Goal: Ask a question

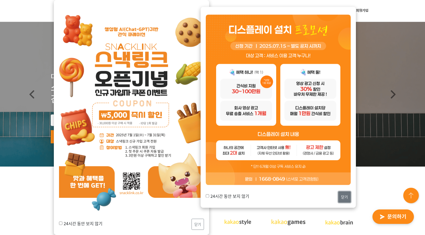
click at [295, 198] on button "닫기" at bounding box center [344, 197] width 12 height 11
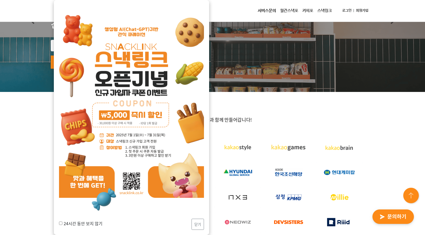
scroll to position [78, 0]
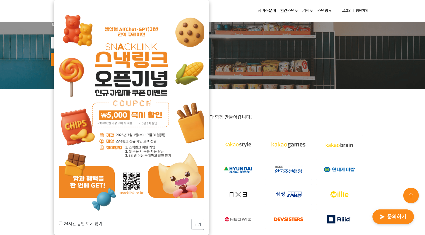
click at [204, 228] on div "24시간 동안 보지 않기 닫기" at bounding box center [131, 117] width 155 height 235
click at [198, 228] on button "닫기" at bounding box center [197, 224] width 12 height 11
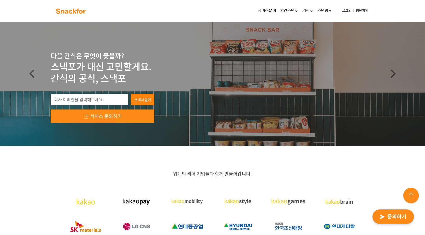
scroll to position [0, 0]
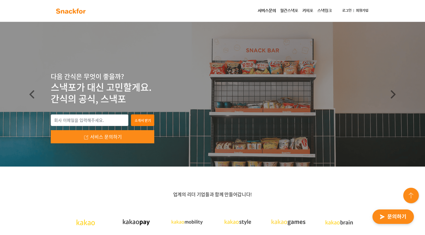
click at [295, 224] on img "button" at bounding box center [393, 217] width 51 height 24
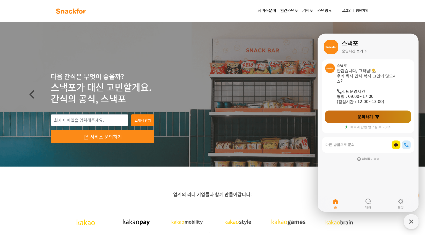
click at [295, 118] on link "문의하기" at bounding box center [368, 117] width 86 height 12
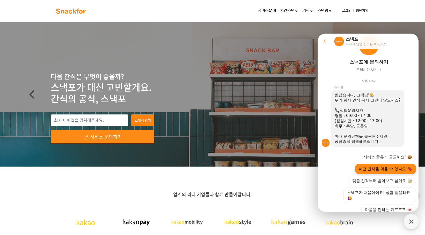
scroll to position [69, 0]
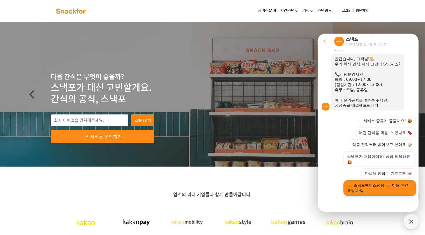
click at [295, 190] on button "스낵포멤버스전용 이용 관련 요청 사항" at bounding box center [379, 189] width 72 height 16
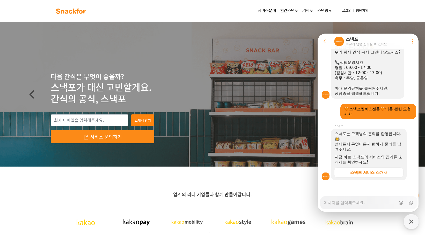
scroll to position [81, 0]
click at [295, 201] on textarea "Messenger Input Textarea" at bounding box center [360, 201] width 72 height 9
type textarea "x"
type textarea "ㅇ"
type textarea "x"
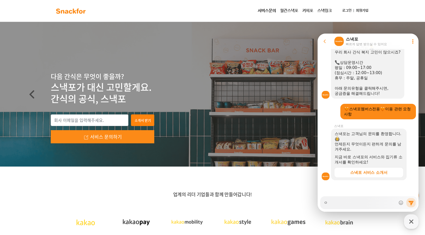
type textarea "아"
type textarea "x"
type textarea "안"
type textarea "x"
type textarea "안ㄴ"
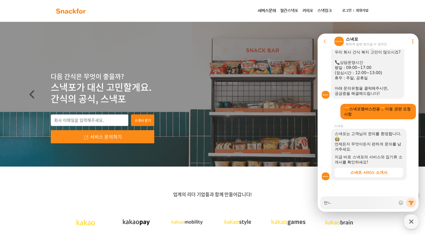
type textarea "x"
type textarea "안녀"
type textarea "x"
type textarea "안녕"
type textarea "x"
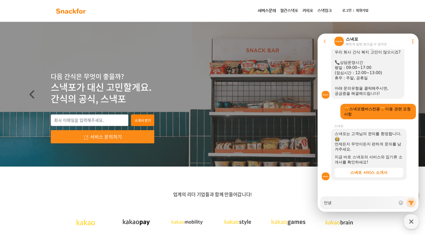
type textarea "안녕ㅎ"
type textarea "x"
type textarea "안녕핫"
type textarea "x"
type textarea "안녕하세"
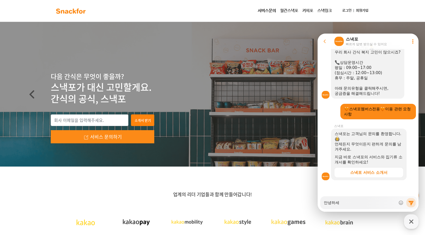
type textarea "x"
type textarea "안녕하셍"
type textarea "x"
type textarea "안녕하세요"
type textarea "x"
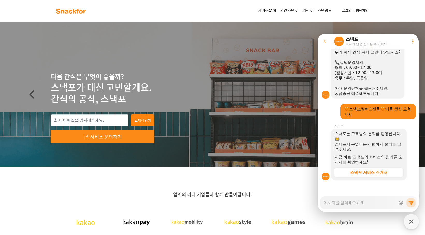
scroll to position [97, 0]
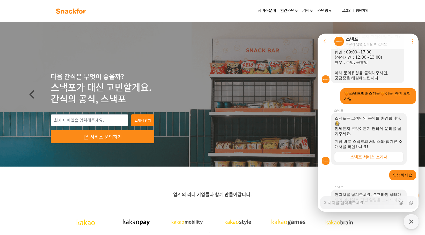
type textarea "x"
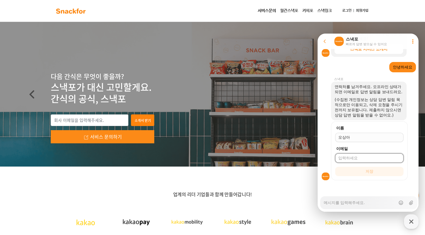
click at [295, 140] on div at bounding box center [369, 137] width 68 height 9
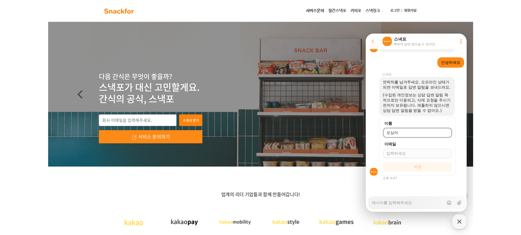
scroll to position [220, 0]
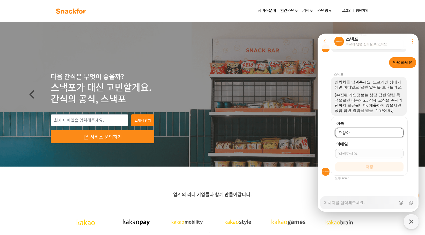
type input "오상아"
type input "ㄴ"
type input "s"
type textarea "x"
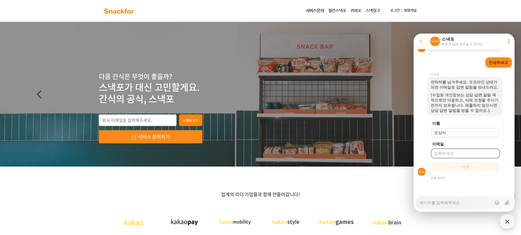
click at [295, 154] on input "이메일" at bounding box center [465, 153] width 62 height 5
click at [295, 151] on input "이메일" at bounding box center [465, 153] width 62 height 5
type input "[EMAIL_ADDRESS][DOMAIN_NAME]"
click at [295, 162] on button "저장" at bounding box center [465, 166] width 68 height 9
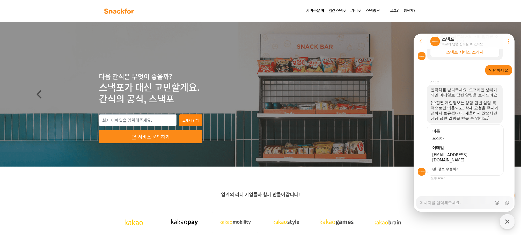
click at [295, 205] on textarea "Messenger Input Textarea" at bounding box center [456, 201] width 72 height 9
type textarea "x"
type textarea "d"
type textarea "x"
type textarea "dk"
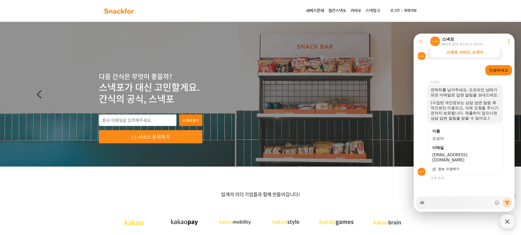
type textarea "x"
type textarea "dks"
type textarea "x"
type textarea "dkss"
type textarea "x"
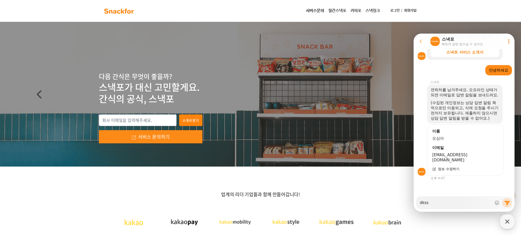
type textarea "dkssu"
type textarea "x"
type textarea "dkssud"
type textarea "x"
type textarea "dkssudg"
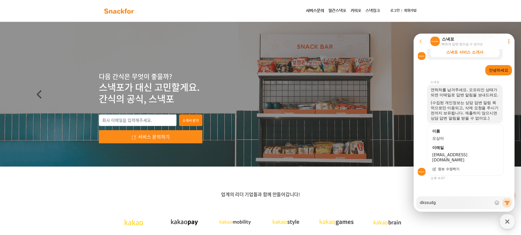
type textarea "x"
type textarea "dkssudgkt"
type textarea "x"
type textarea "dkssudgktp"
type textarea "x"
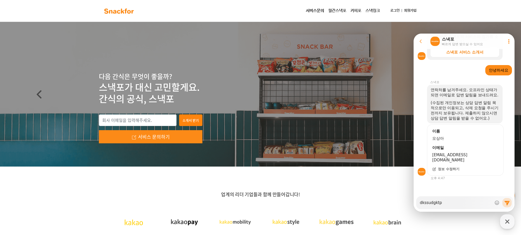
type textarea "dkssudgktpd"
type textarea "x"
type textarea "dkssudgktpdy"
type textarea "x"
type textarea "dkssudgktpdy."
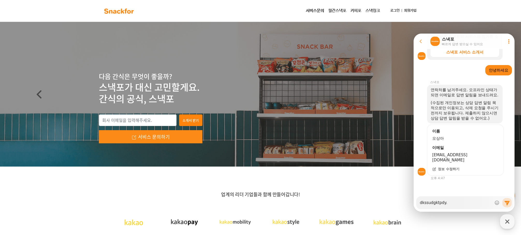
type textarea "x"
type textarea "dkssudgktpdy."
type textarea "x"
type textarea "dkssudgktpdy."
type textarea "x"
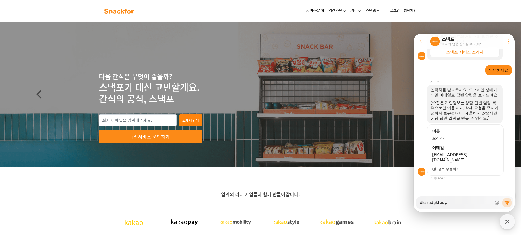
type textarea "dkssudgktpdy"
type textarea "x"
type textarea "dkssudgktpd"
type textarea "x"
type textarea "dkssudgktp"
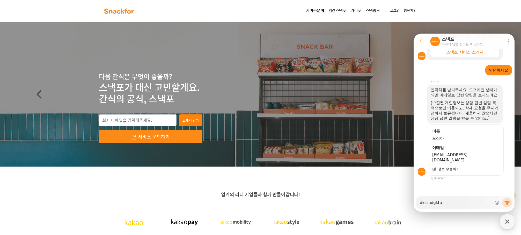
type textarea "x"
type textarea "dkssudgkt"
type textarea "x"
type textarea "dkssudgk"
type textarea "x"
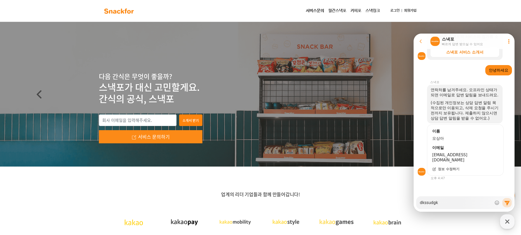
type textarea "dkssudg"
type textarea "x"
type textarea "dkssud"
type textarea "x"
type textarea "dkssu"
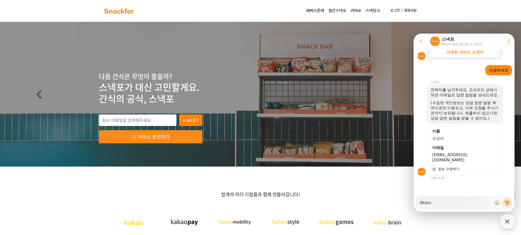
type textarea "x"
type textarea "dkss"
type textarea "x"
type textarea "dks"
type textarea "x"
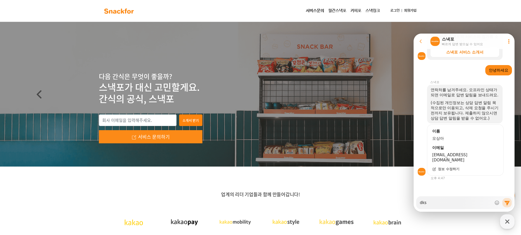
type textarea "dk"
type textarea "x"
type textarea "d"
type textarea "x"
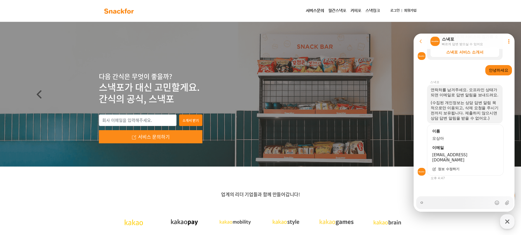
type textarea "아"
type textarea "x"
type textarea "아ㅣ"
type textarea "x"
type textarea "아ㅣㄴ"
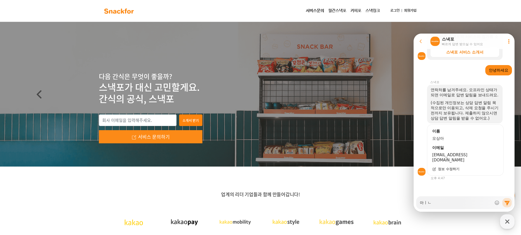
type textarea "x"
type textarea "아ㅣㄴㄴ"
type textarea "x"
type textarea "아ㅣㄴ녀"
type textarea "x"
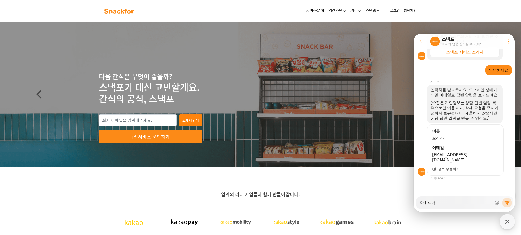
type textarea "아ㅣㄴ녕"
type textarea "x"
type textarea "아ㅣㄴ녕ㅎ"
type textarea "x"
type textarea "아ㅣㄴ녕"
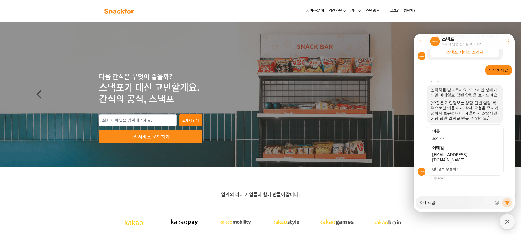
type textarea "x"
type textarea "아ㅣㄴ"
type textarea "x"
type textarea "아ㅣ"
type textarea "x"
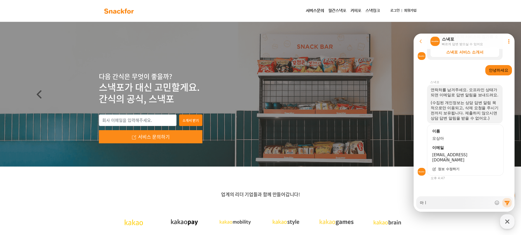
type textarea "아"
type textarea "x"
type textarea "ㄴ"
type textarea "x"
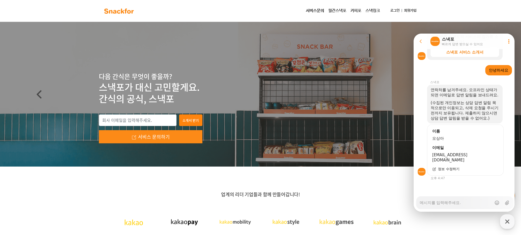
type textarea "x"
type textarea "ㅇ"
type textarea "x"
type textarea "안"
type textarea "x"
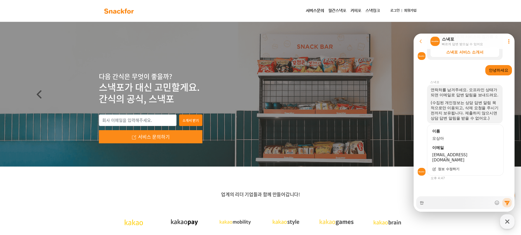
type textarea "안ㄴ"
type textarea "x"
type textarea "안녀"
type textarea "x"
type textarea "안녕ㅎ"
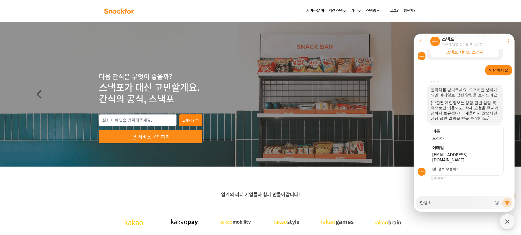
type textarea "x"
type textarea "안녕하"
type textarea "x"
type textarea "안녕핫"
type textarea "x"
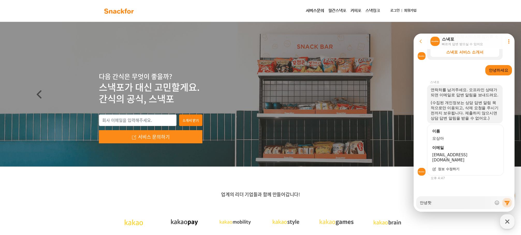
type textarea "안녕하세"
type textarea "x"
type textarea "안녕하셍"
type textarea "x"
type textarea "안녕하세요"
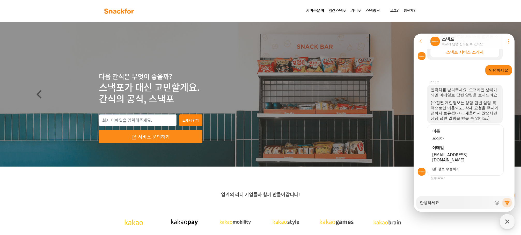
type textarea "x"
type textarea "안녕하세요."
type textarea "x"
type textarea "안녕하세요."
type textarea "x"
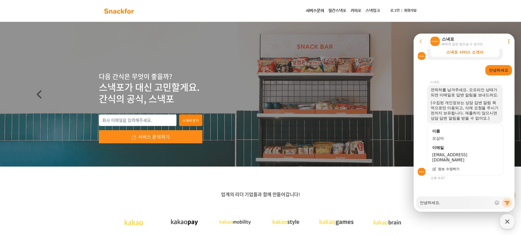
type textarea "안녕하세요. ㅅ"
type textarea "x"
type textarea "안녕하세요. 스"
type textarea "x"
type textarea "안녕하세요. 슨"
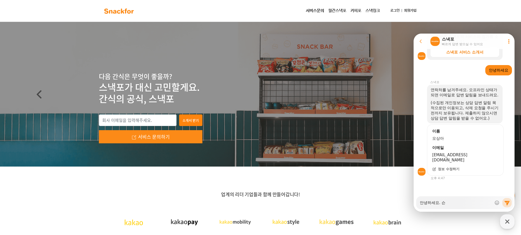
type textarea "x"
type textarea "안녕하세요. 스내"
type textarea "x"
type textarea "안녕하세요. 스낵"
type textarea "x"
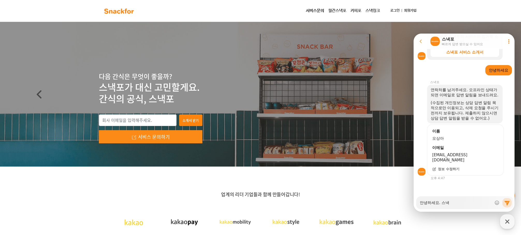
type textarea "안녕하세요. 스낵ㅍ"
type textarea "x"
type textarea "안녕하세요. 스낵포"
type textarea "x"
type textarea "안녕하세요. 스낵포"
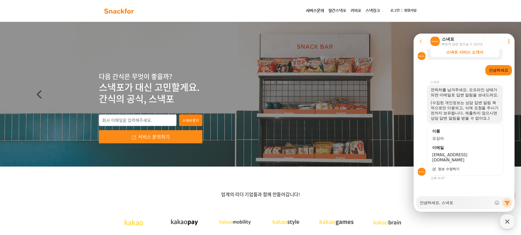
type textarea "x"
type textarea "안녕하세요. 스낵포 ㅇ"
type textarea "x"
type textarea "안녕하세요. 스낵포 이"
type textarea "x"
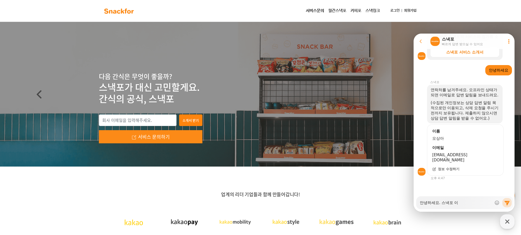
type textarea "안녕하세요. 스낵포 잉"
type textarea "x"
type textarea "안녕하세요. 스낵포 이요"
type textarea "x"
type textarea "안녕하세요. 스낵포 이ㅇ"
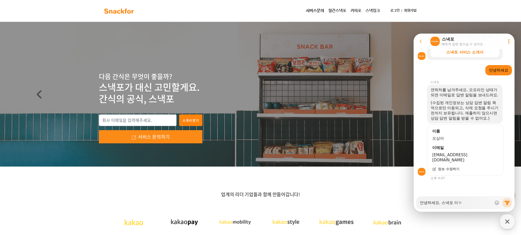
type textarea "x"
type textarea "안녕하세요. 스낵포 이"
type textarea "x"
type textarea "안녕하세요. 스낵포"
type textarea "x"
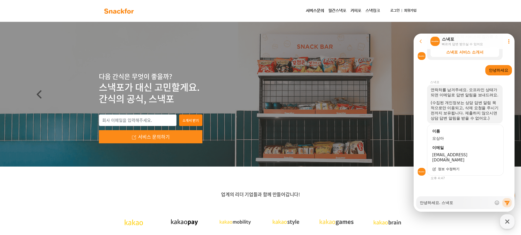
type textarea "안녕하세요. 스낵포"
type textarea "x"
type textarea "안녕하세요. 스낵"
type textarea "x"
type textarea "안녕하세요. 스"
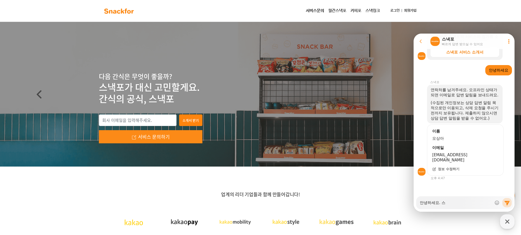
type textarea "x"
type textarea "안녕하세요."
type textarea "x"
type textarea "안녕하세요. ㅎ"
type textarea "x"
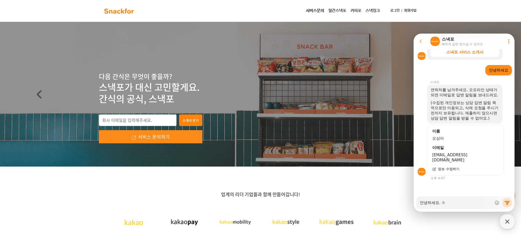
type textarea "안녕하세요."
type textarea "x"
type textarea "안녕하세요. ㄷ"
type textarea "x"
type textarea "안녕하세요. 다"
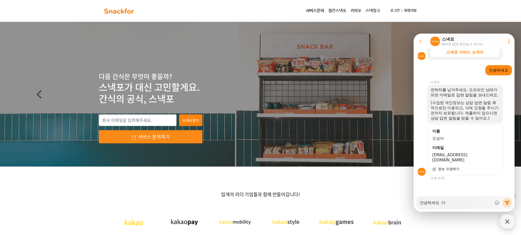
type textarea "x"
type textarea "안녕하세요. 당"
type textarea "x"
type textarea "안녕하세요. 다음"
type textarea "x"
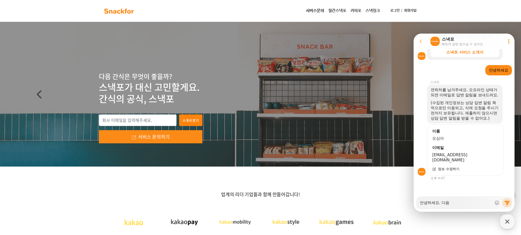
type textarea "안녕하세요. 다음ㅈ"
type textarea "x"
type textarea "안녕하세요. 다음주"
type textarea "x"
type textarea "안녕하세요. 다음줍"
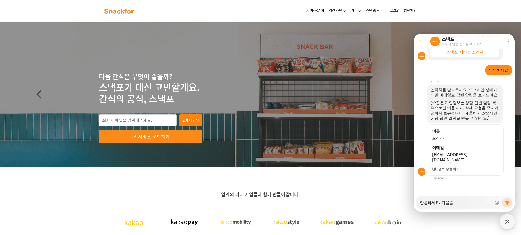
type textarea "x"
type textarea "안녕하세요. 다음주부"
type textarea "x"
type textarea "안녕하세요. 다음주붙"
type textarea "x"
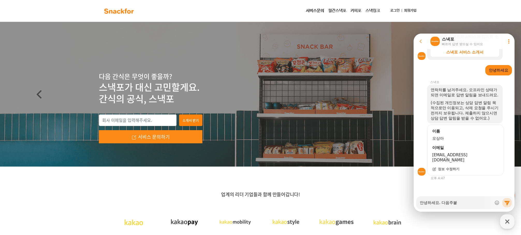
type textarea "안녕하세요. 다음주부터"
type textarea "x"
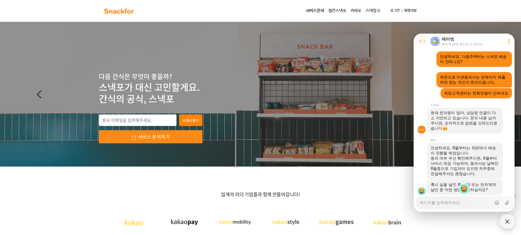
scroll to position [356, 0]
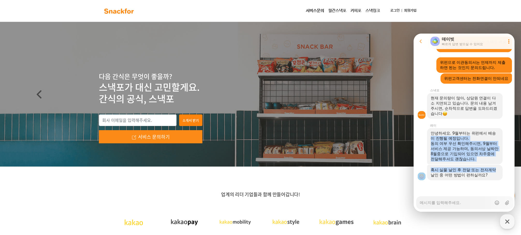
drag, startPoint x: 431, startPoint y: 138, endPoint x: 495, endPoint y: 166, distance: 70.0
click at [295, 155] on div "동의 여부 우선 확인해주시면, 9월부터 서비스 제공 가능하며, 동의서상 날짜만 8월중으로 기입되어 있으면 차주중에 전달해주셔도 괜찮습니다." at bounding box center [465, 151] width 68 height 21
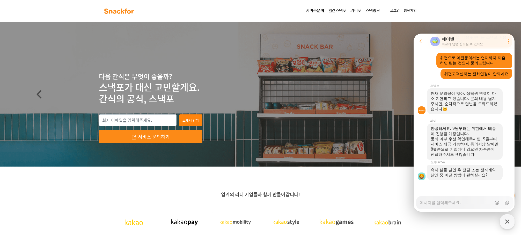
scroll to position [361, 0]
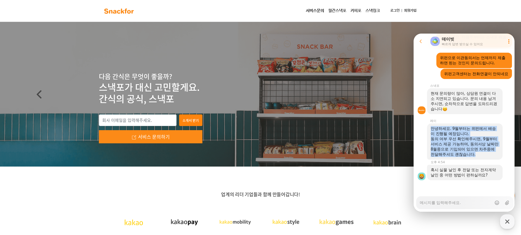
drag, startPoint x: 486, startPoint y: 159, endPoint x: 432, endPoint y: 124, distance: 63.6
click at [295, 124] on div "안녕하세요. 9월부터는 위펀에서 배송이 진행될 예정입니다. 동의 여부 우선 확인해주시면, 9월부터 서비스 제공 가능하며, 동의서상 날짜만 8월…" at bounding box center [465, 142] width 76 height 36
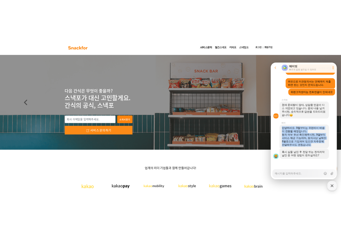
scroll to position [356, 0]
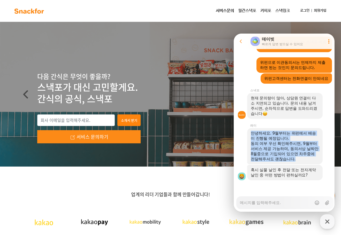
drag, startPoint x: 250, startPoint y: 96, endPoint x: 273, endPoint y: 119, distance: 32.2
click at [273, 119] on div "현재 문의량이 많아, 상담원 연결이 다소 지연되고 있습니다. 문의 내용 남겨주시면, 순차적으로 답변을 도와드리겠습니다" at bounding box center [285, 106] width 76 height 26
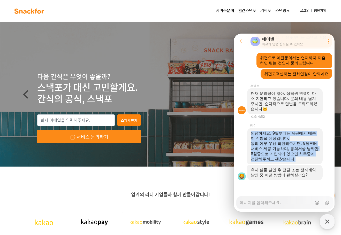
scroll to position [361, 0]
